Goal: Navigation & Orientation: Understand site structure

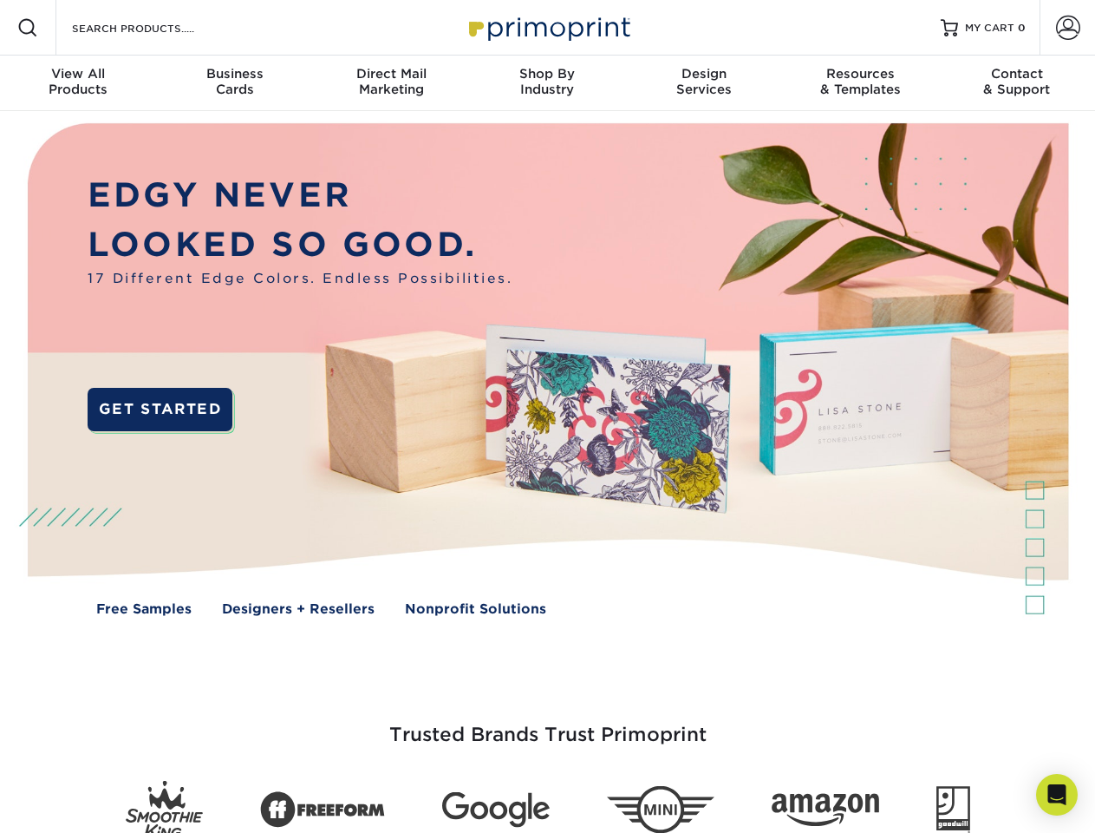
click at [547, 416] on img at bounding box center [547, 382] width 1084 height 542
click at [28, 28] on span at bounding box center [27, 27] width 21 height 21
click at [1068, 28] on span at bounding box center [1068, 28] width 24 height 24
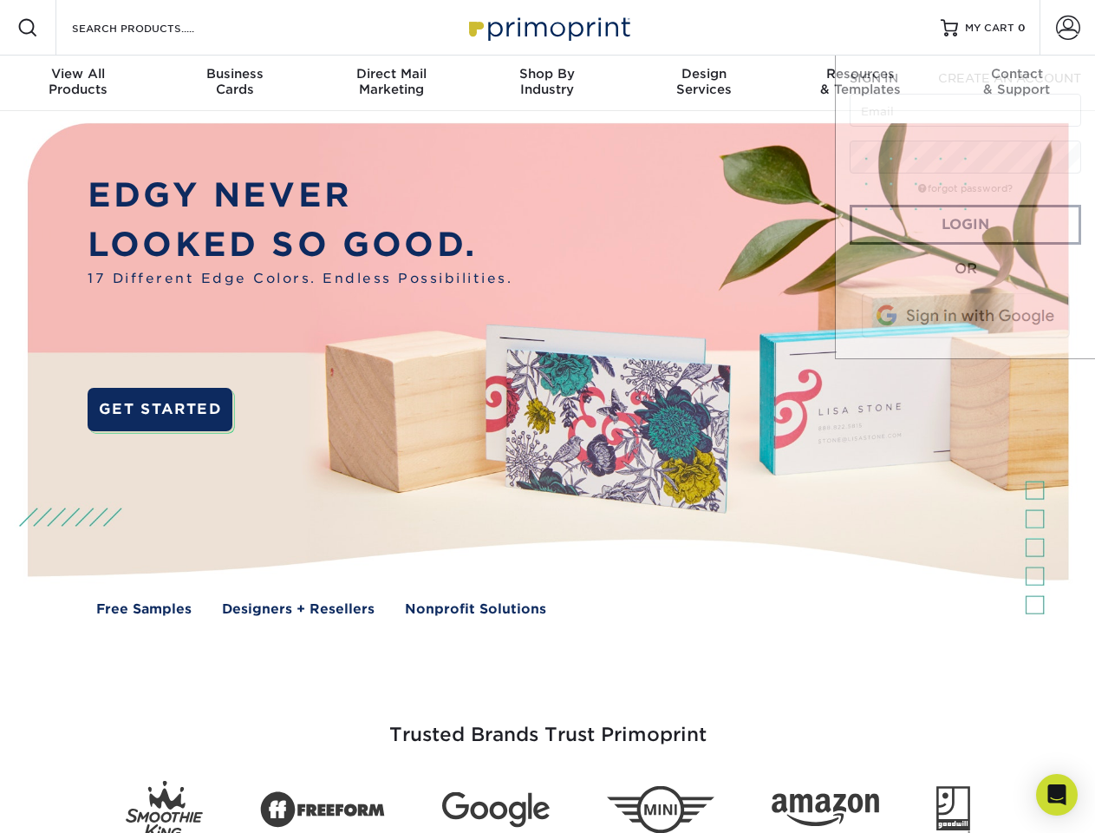
click at [78, 83] on div "View All Products" at bounding box center [78, 81] width 156 height 31
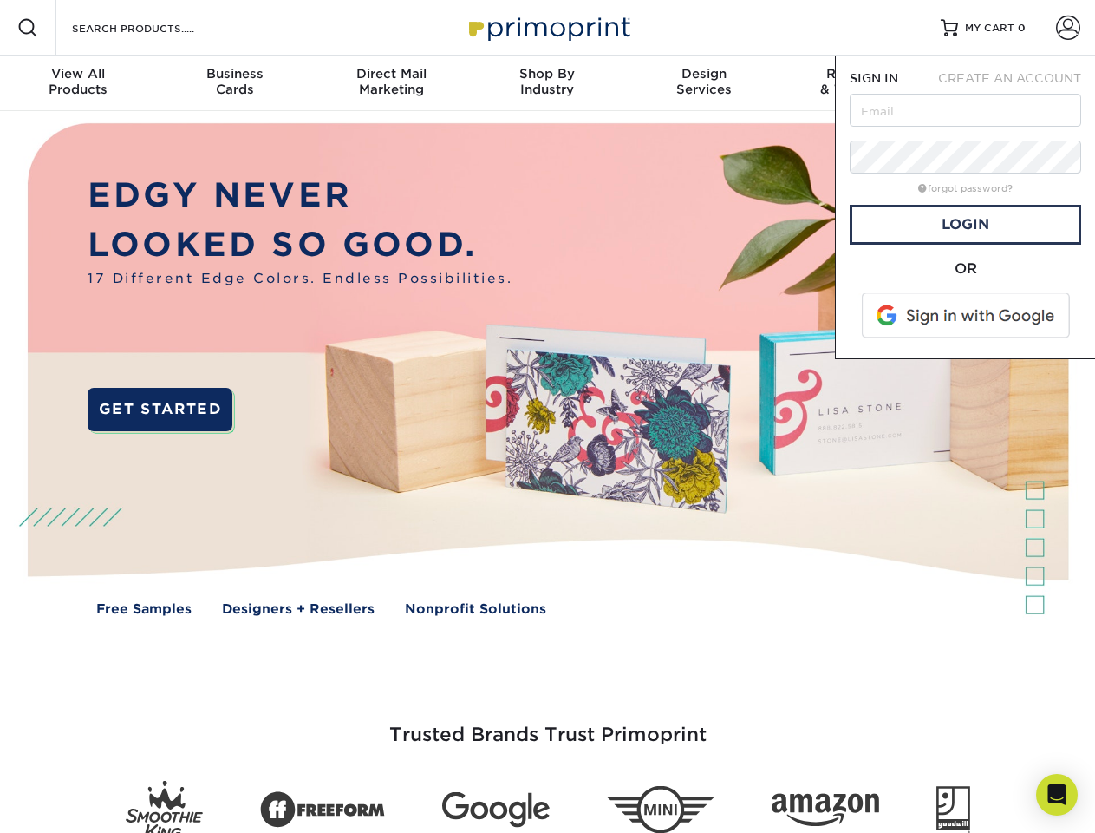
click at [234, 83] on div "Business Cards" at bounding box center [234, 81] width 156 height 31
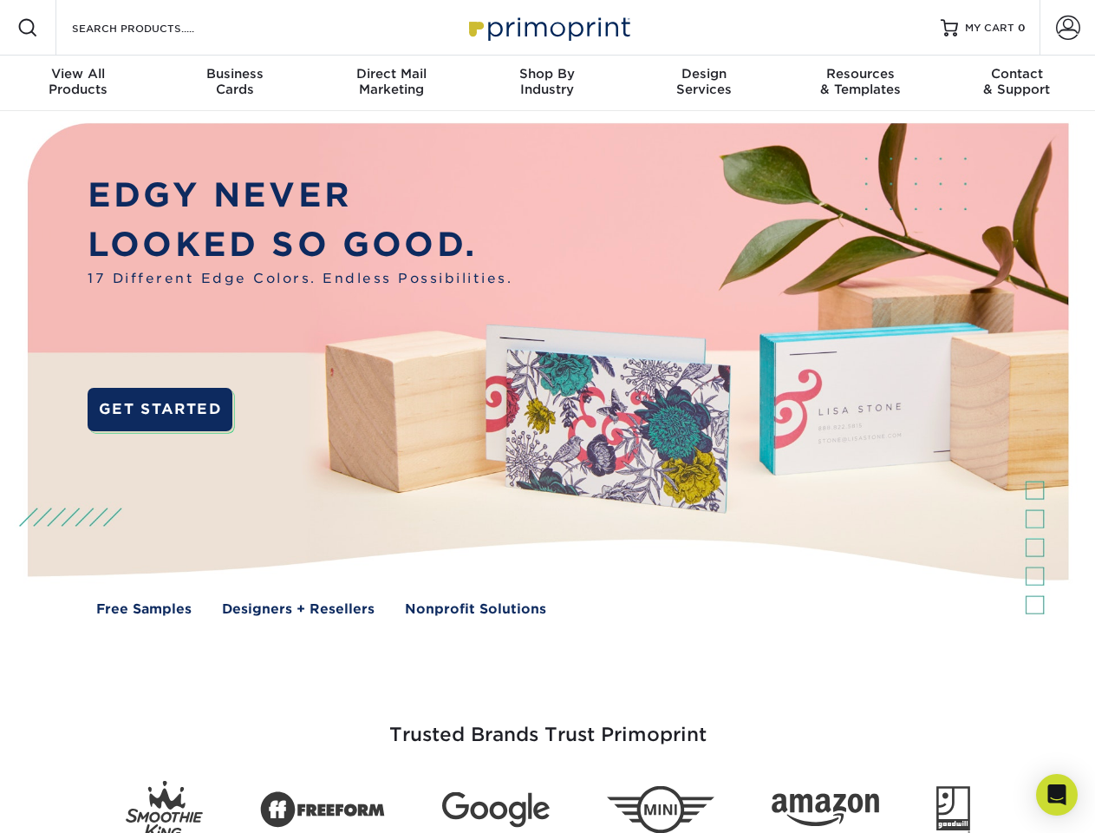
click at [391, 83] on div "Direct Mail Marketing" at bounding box center [391, 81] width 156 height 31
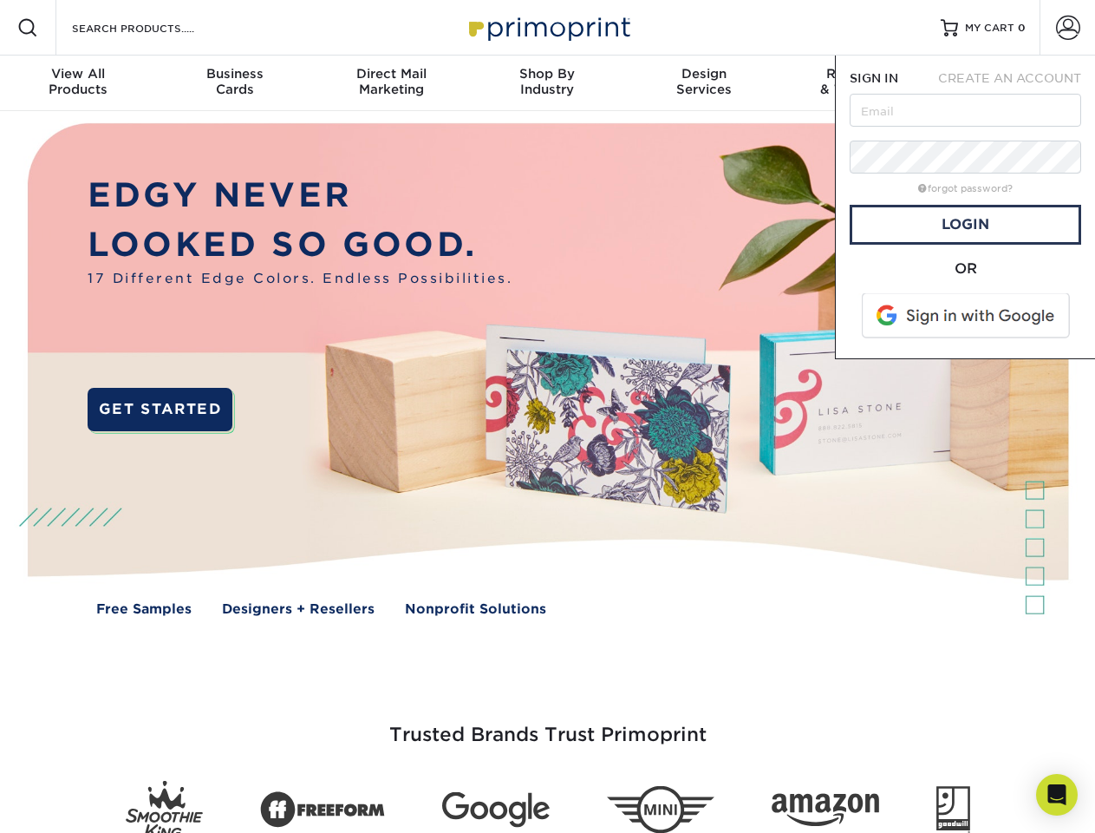
click at [547, 83] on div "Shop By Industry" at bounding box center [547, 81] width 156 height 31
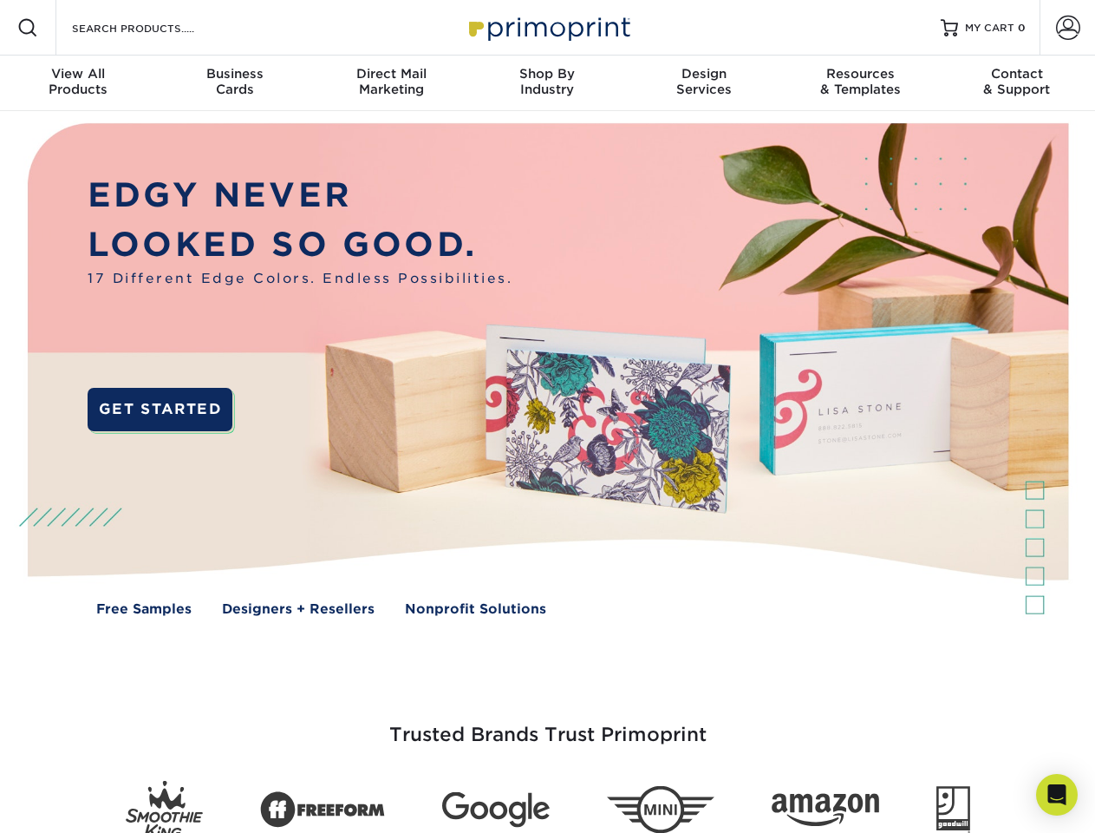
click at [704, 83] on div "Design Services" at bounding box center [704, 81] width 156 height 31
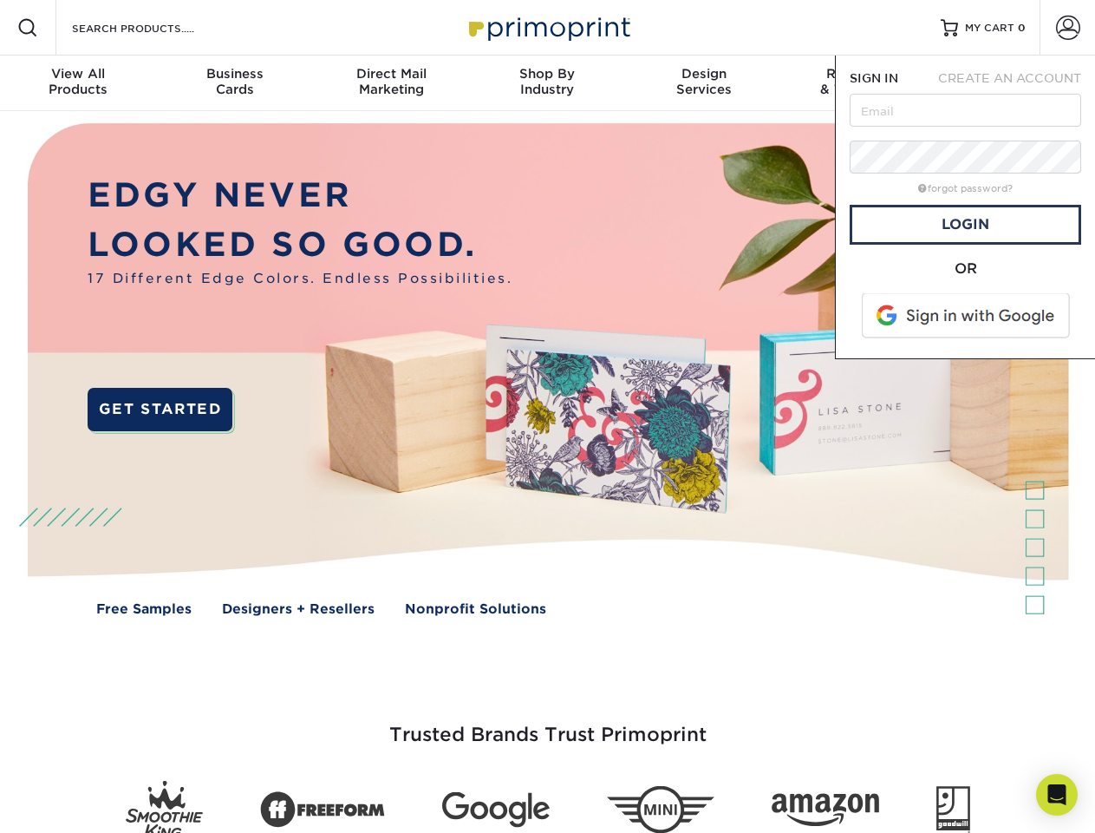
click at [860, 83] on span "SIGN IN" at bounding box center [874, 78] width 49 height 14
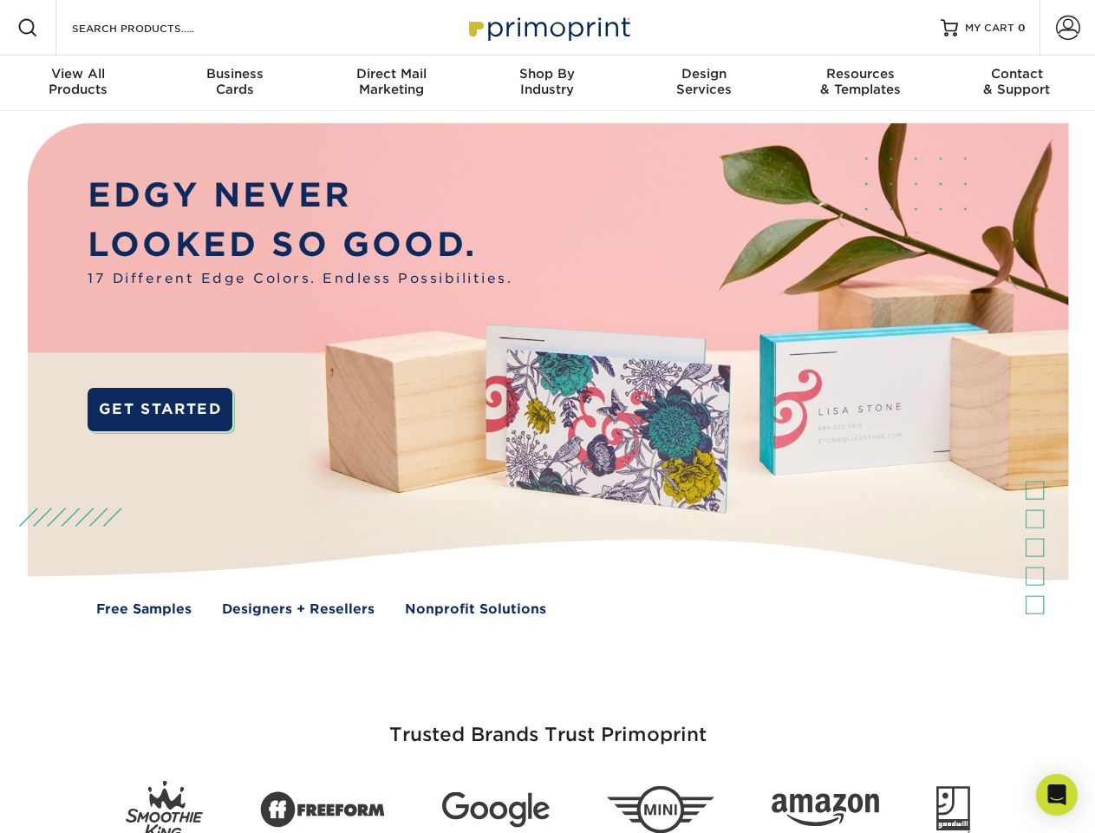
click at [1017, 83] on div "Contact & Support" at bounding box center [1017, 81] width 156 height 31
